Goal: Navigation & Orientation: Understand site structure

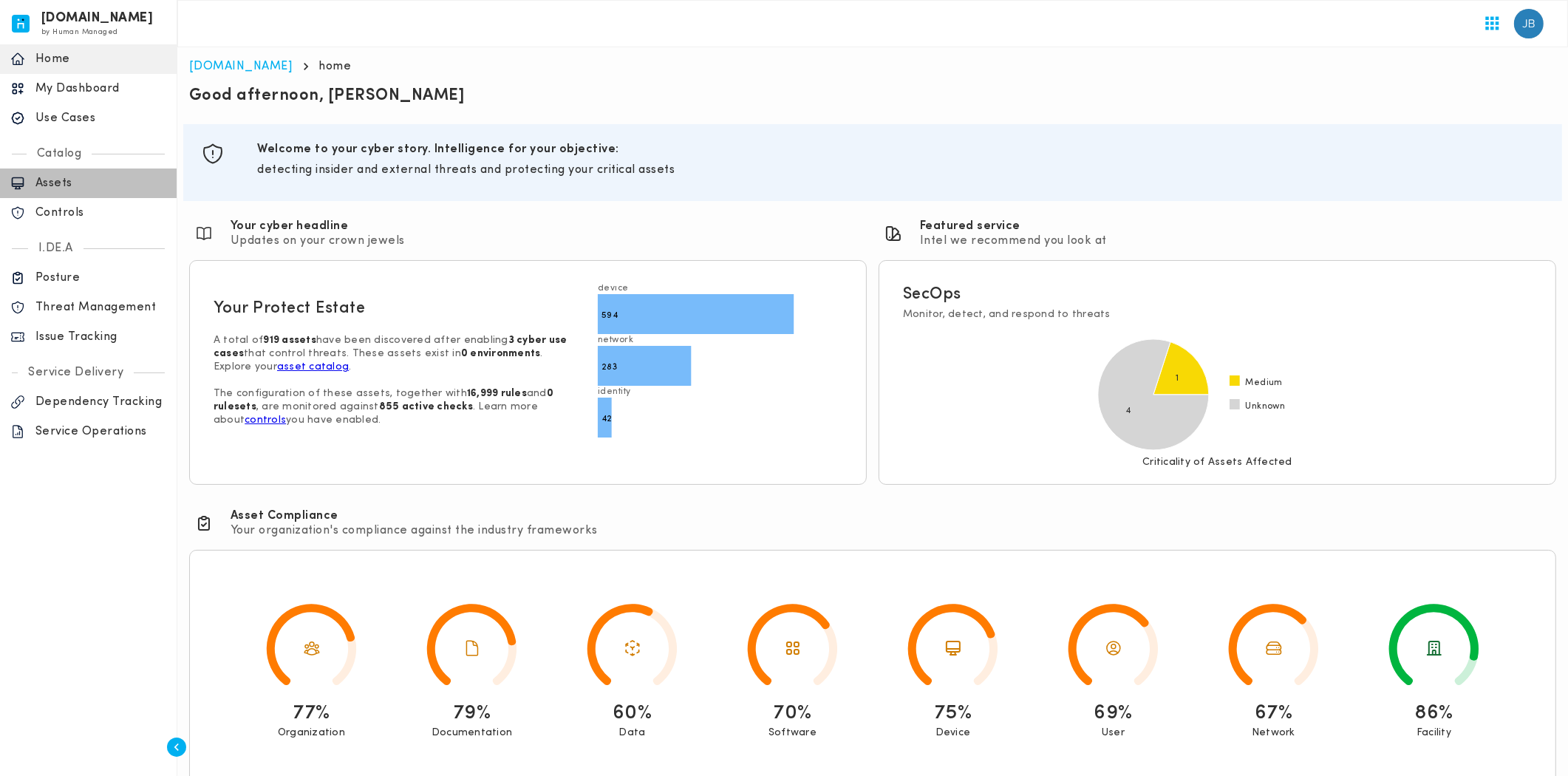
click at [50, 182] on p "Assets" at bounding box center [101, 183] width 130 height 15
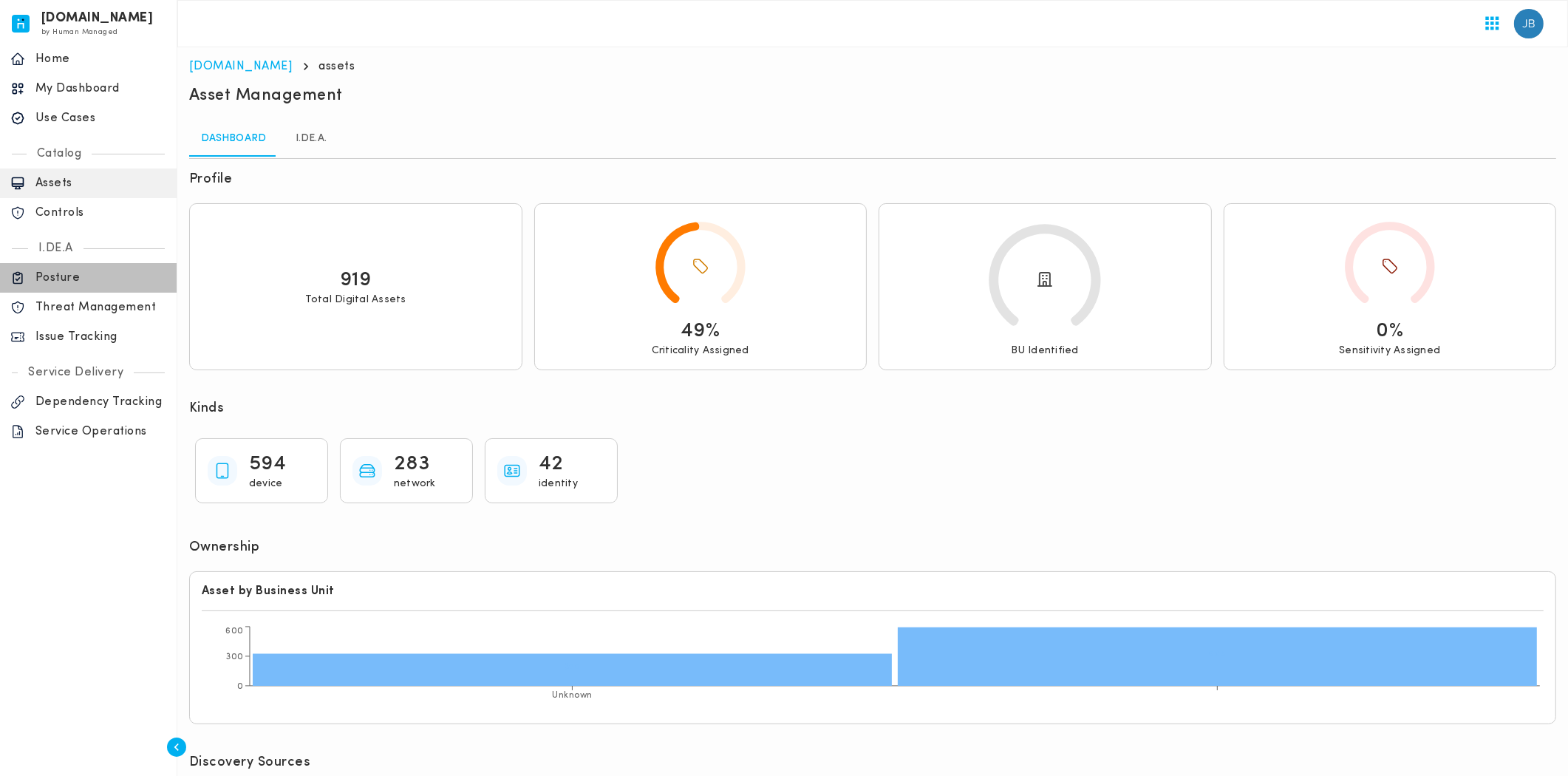
click at [109, 277] on p "Posture" at bounding box center [101, 278] width 130 height 15
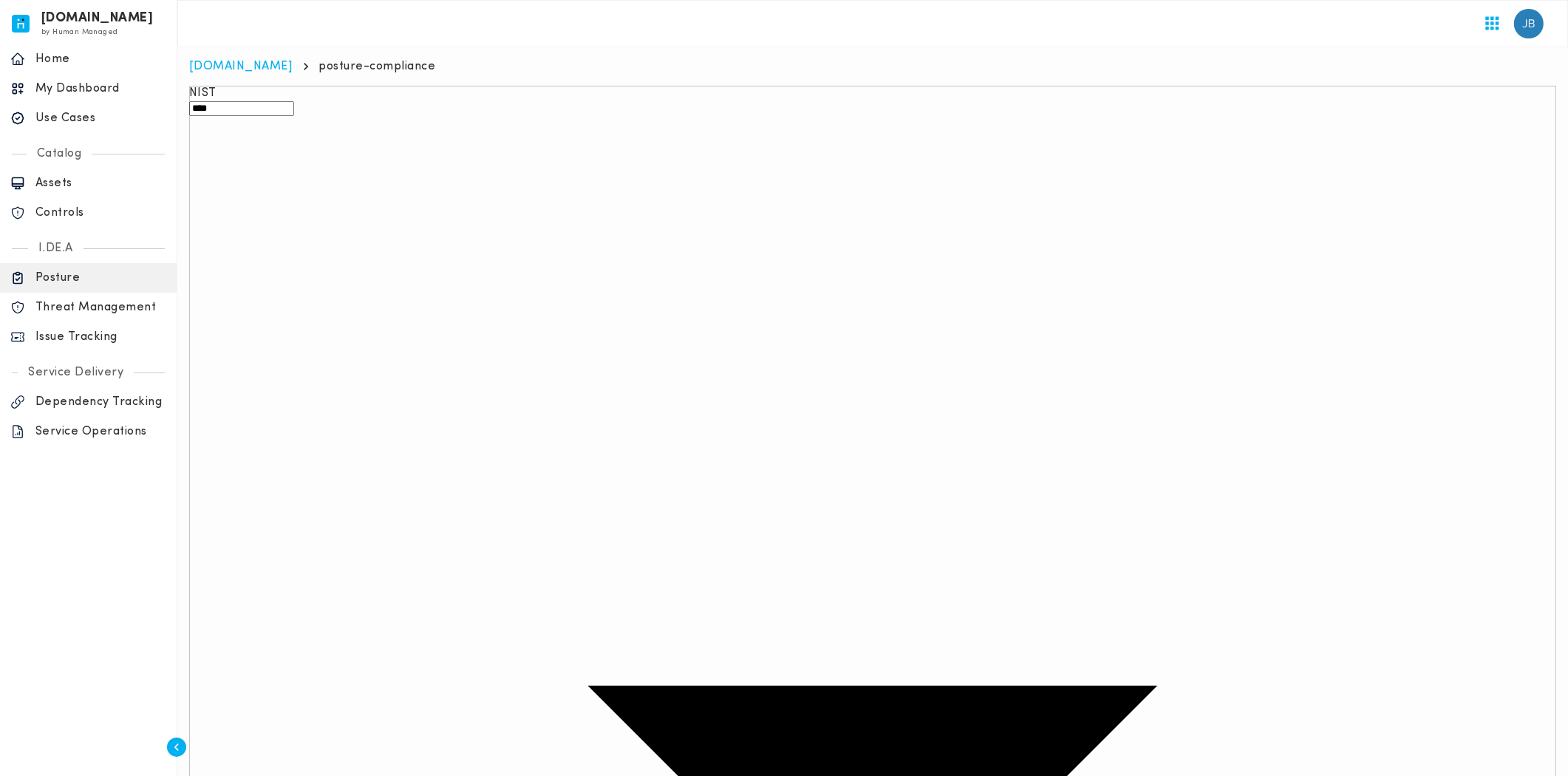
click at [106, 589] on div "invicta.io by Human Managed {"resourceSet":[{"resourceId":"invicta-io/web/nav-s…" at bounding box center [89, 388] width 178 height 776
click at [98, 187] on p "Assets" at bounding box center [101, 183] width 130 height 15
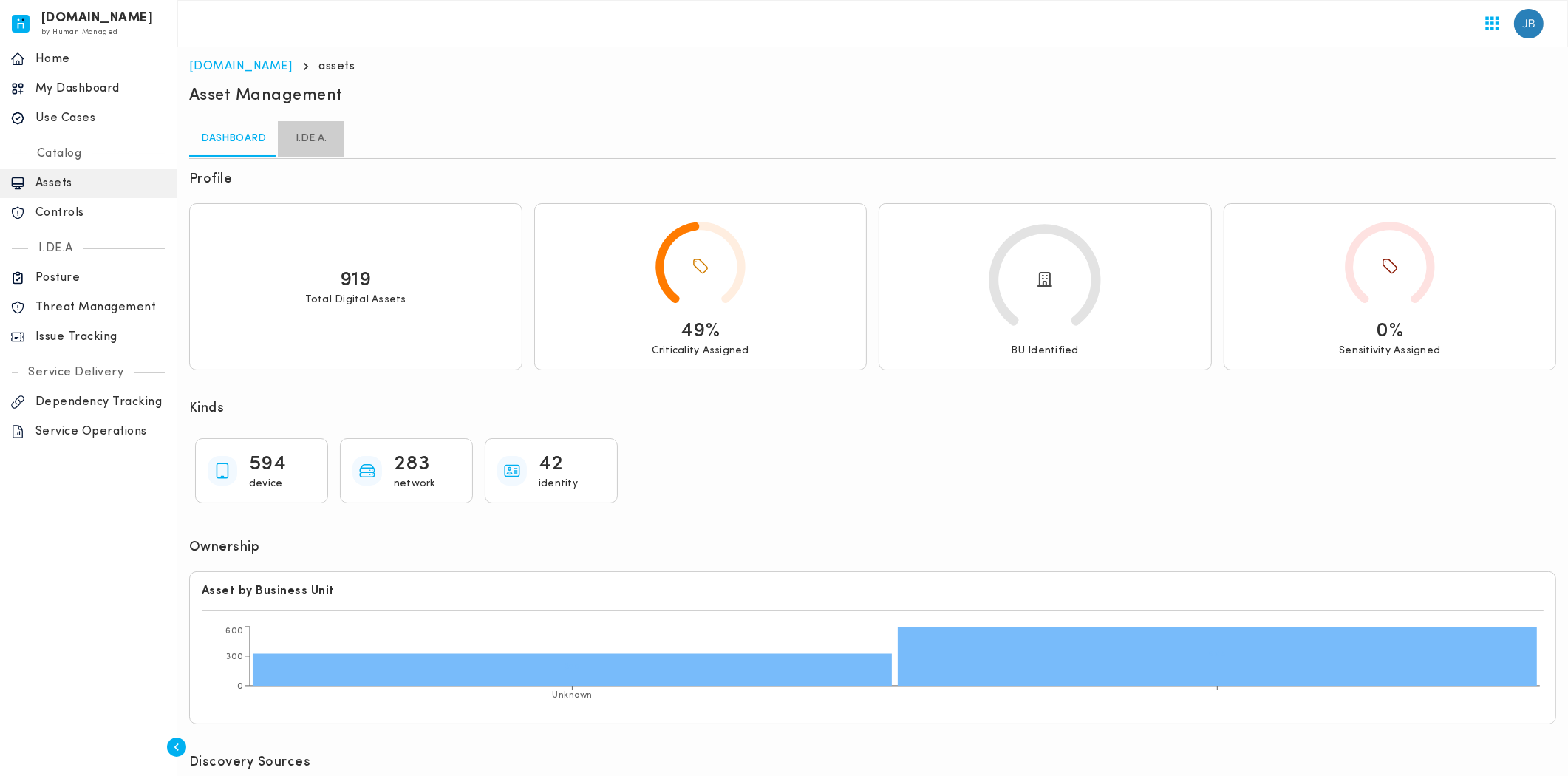
click at [304, 139] on link "I.DE.A." at bounding box center [311, 139] width 67 height 36
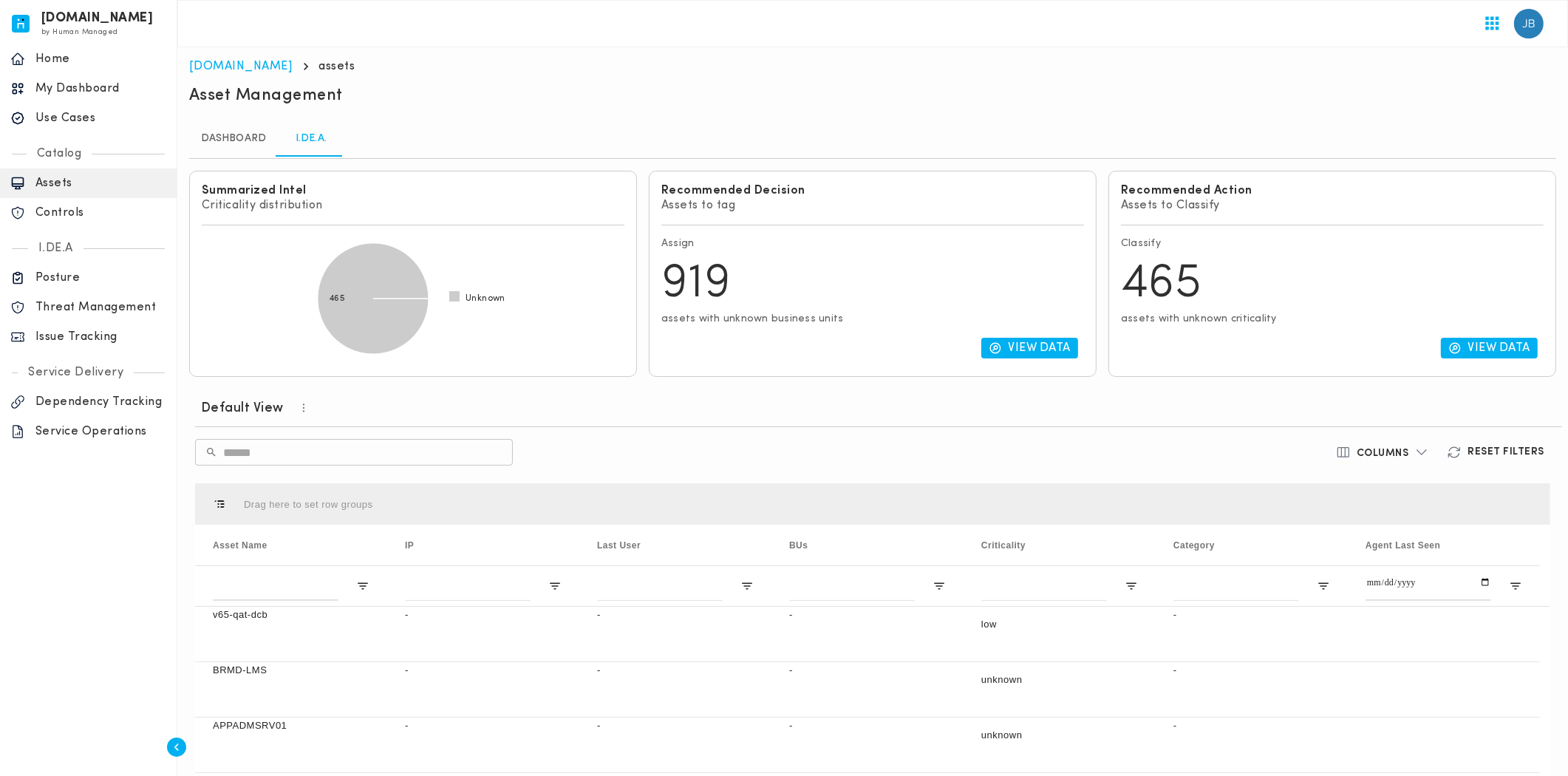
click at [220, 139] on link "Dashboard" at bounding box center [233, 139] width 89 height 36
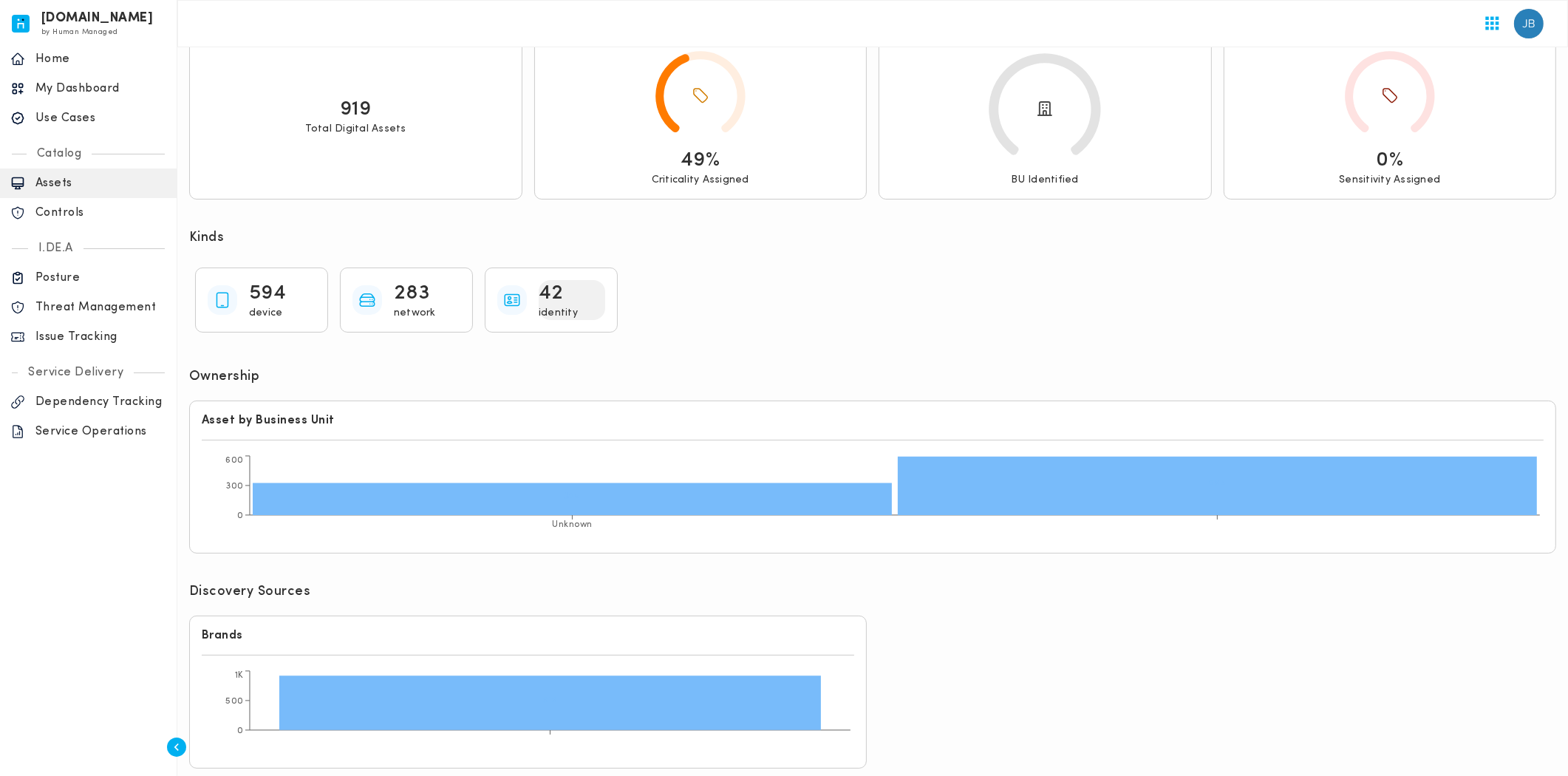
scroll to position [175, 0]
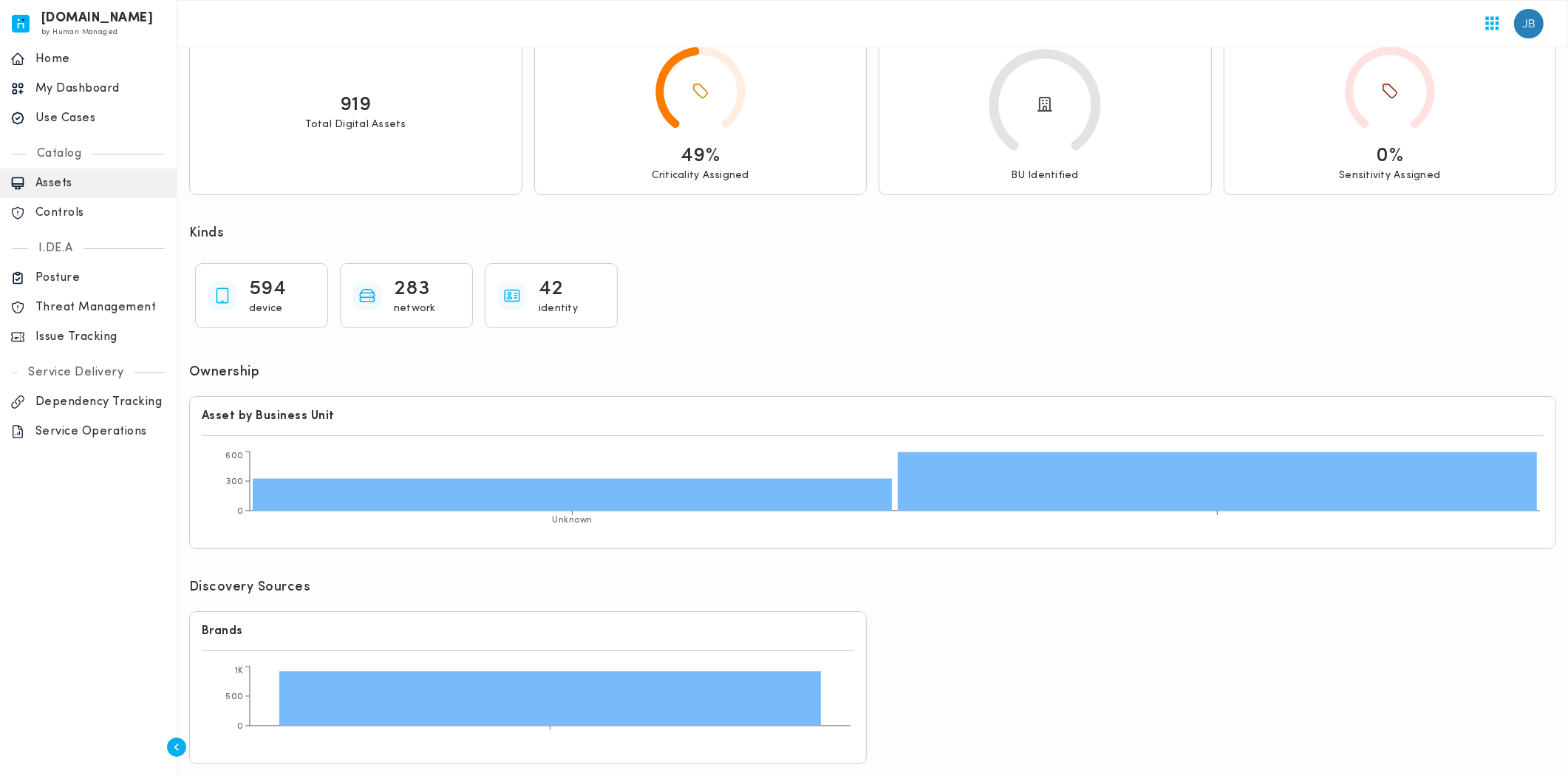
click at [109, 284] on p "Posture" at bounding box center [101, 278] width 130 height 15
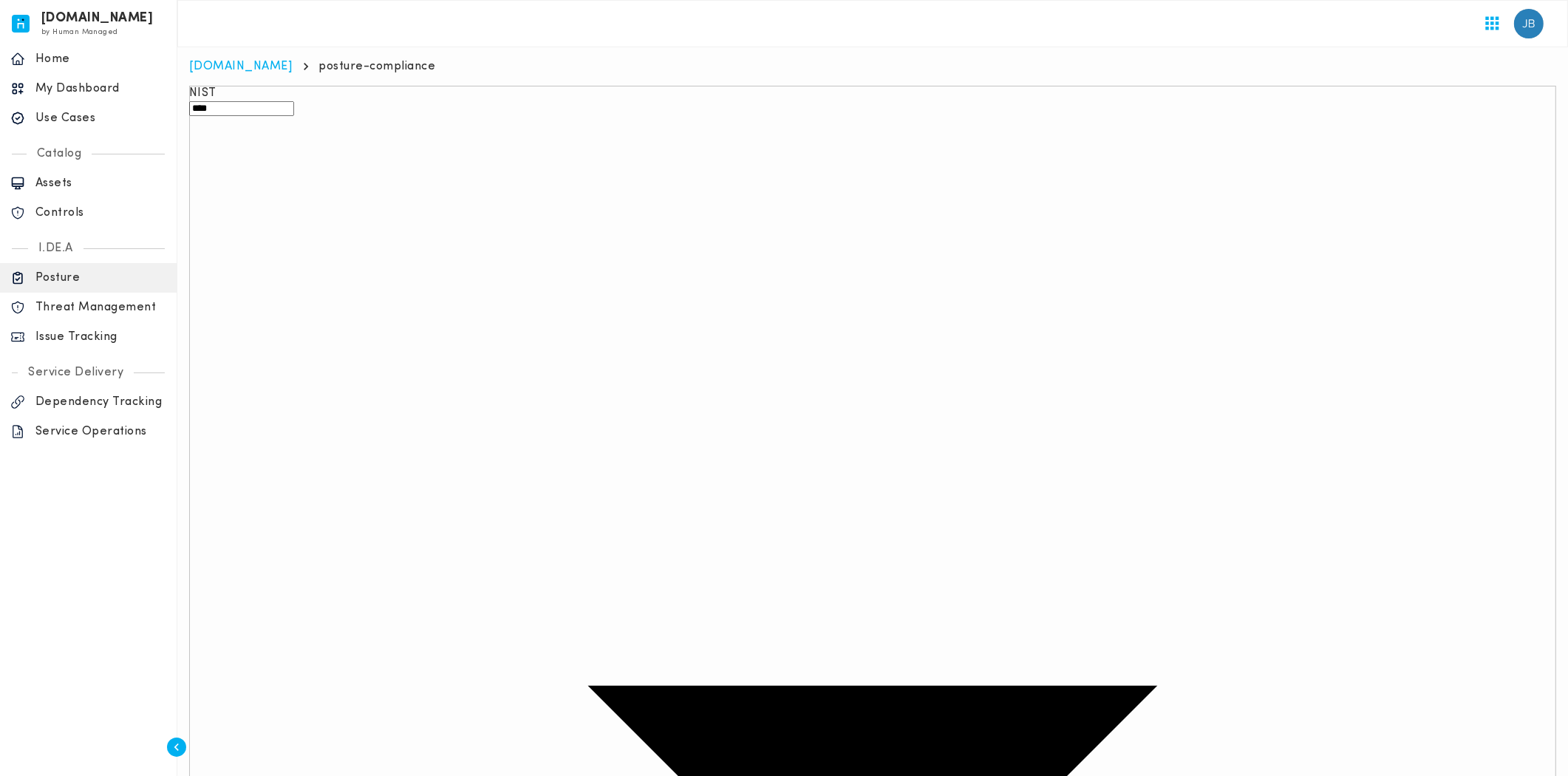
click at [137, 415] on div "Dependency Tracking" at bounding box center [88, 402] width 177 height 29
click at [118, 424] on p "Service Operations" at bounding box center [101, 431] width 130 height 15
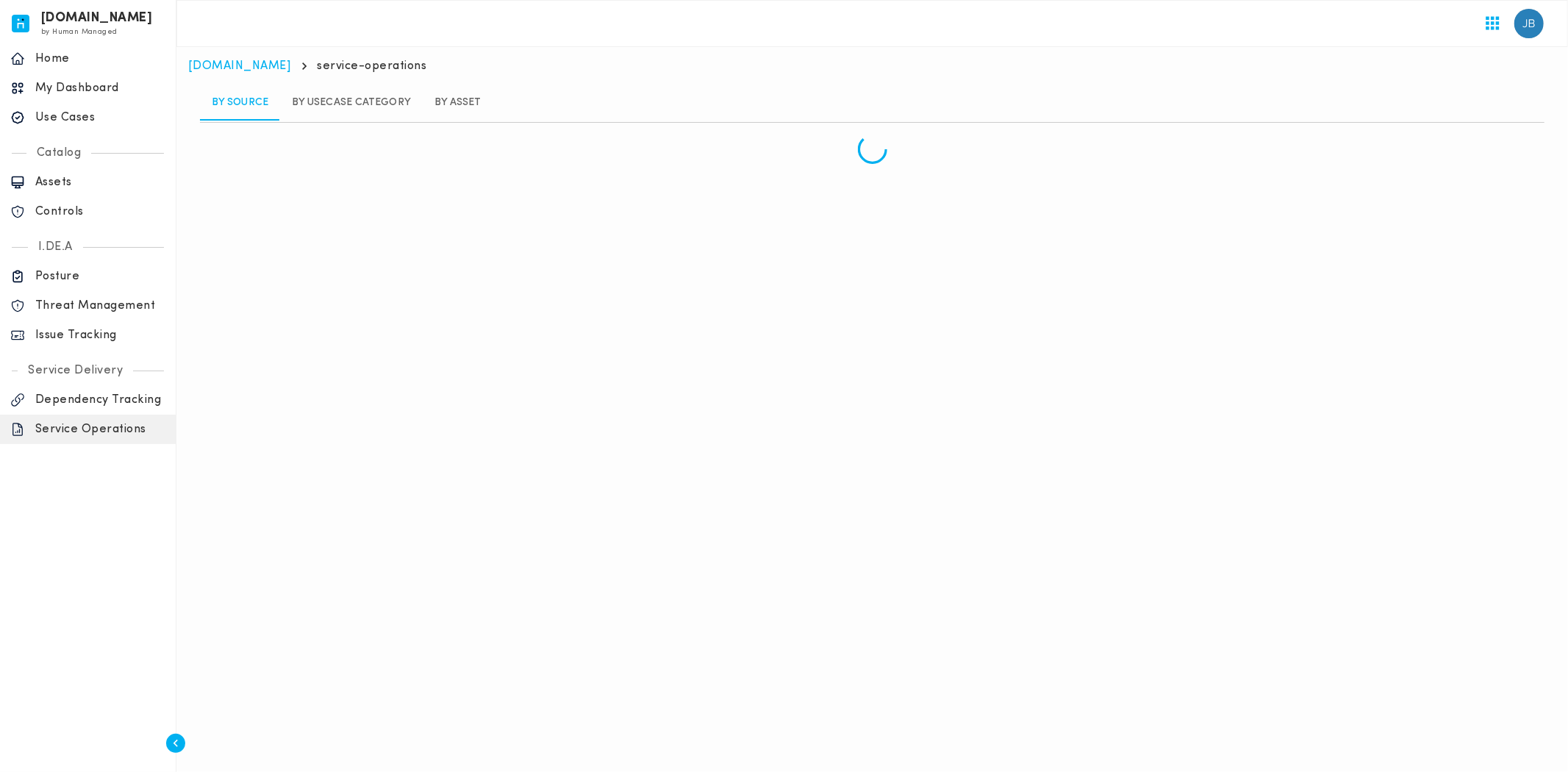
click at [101, 316] on div "Threat Management" at bounding box center [88, 306] width 176 height 29
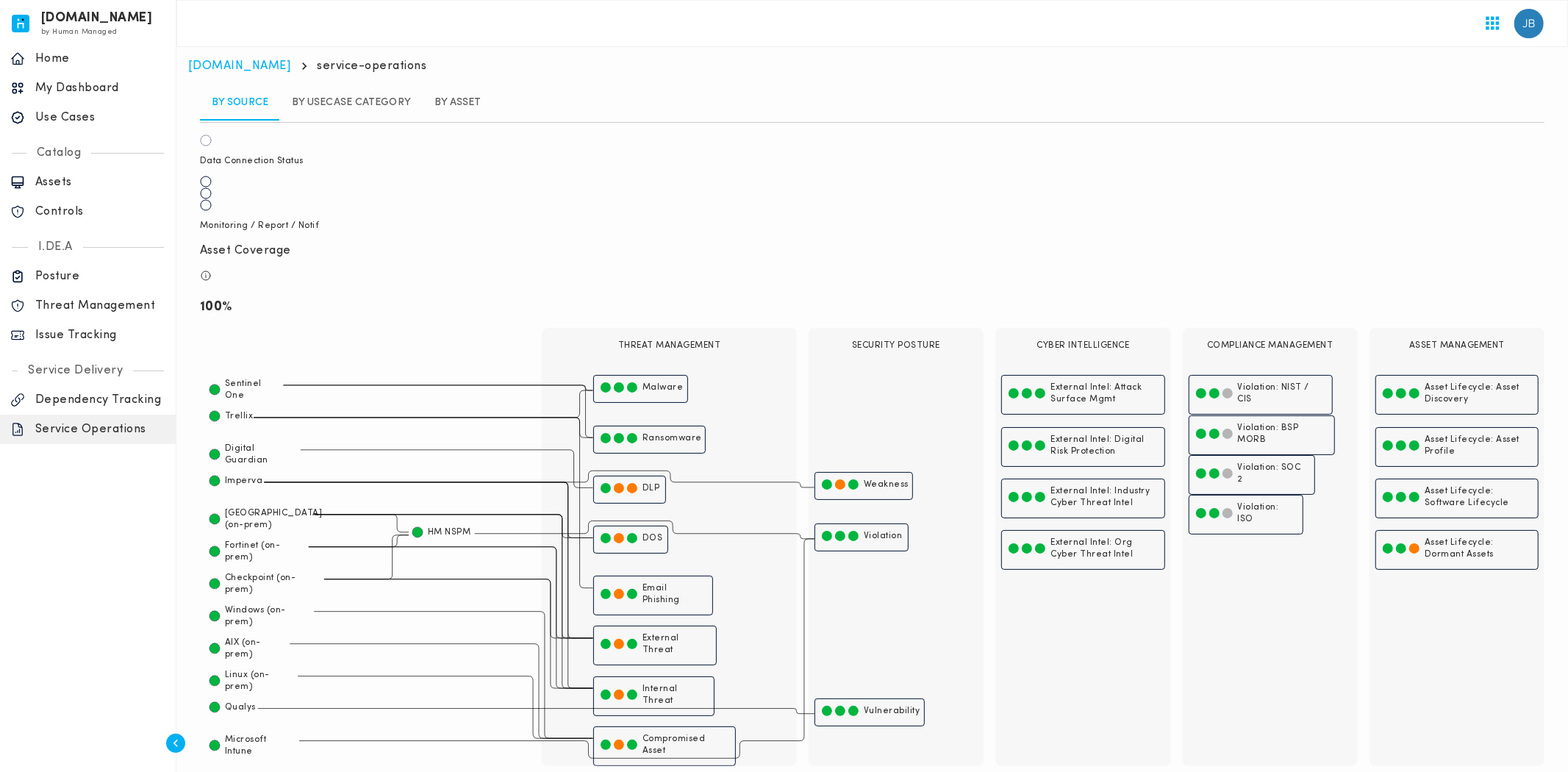
click at [88, 307] on p "Threat Management" at bounding box center [101, 306] width 130 height 15
